Goal: Task Accomplishment & Management: Manage account settings

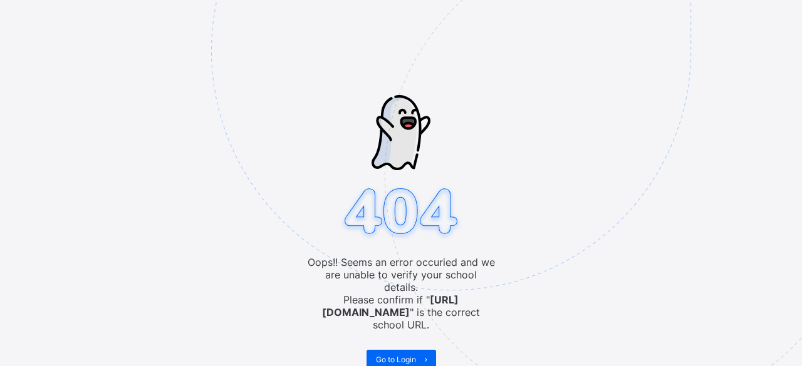
click at [452, 19] on img at bounding box center [537, 114] width 653 height 606
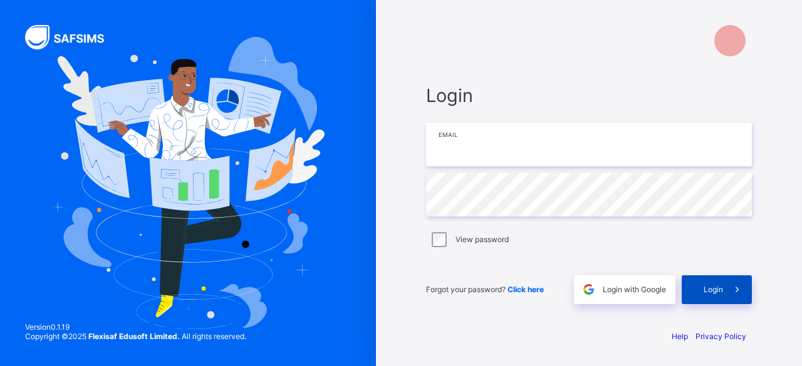
type input "**********"
click at [714, 286] on span "Login" at bounding box center [712, 289] width 19 height 9
